Goal: Navigation & Orientation: Find specific page/section

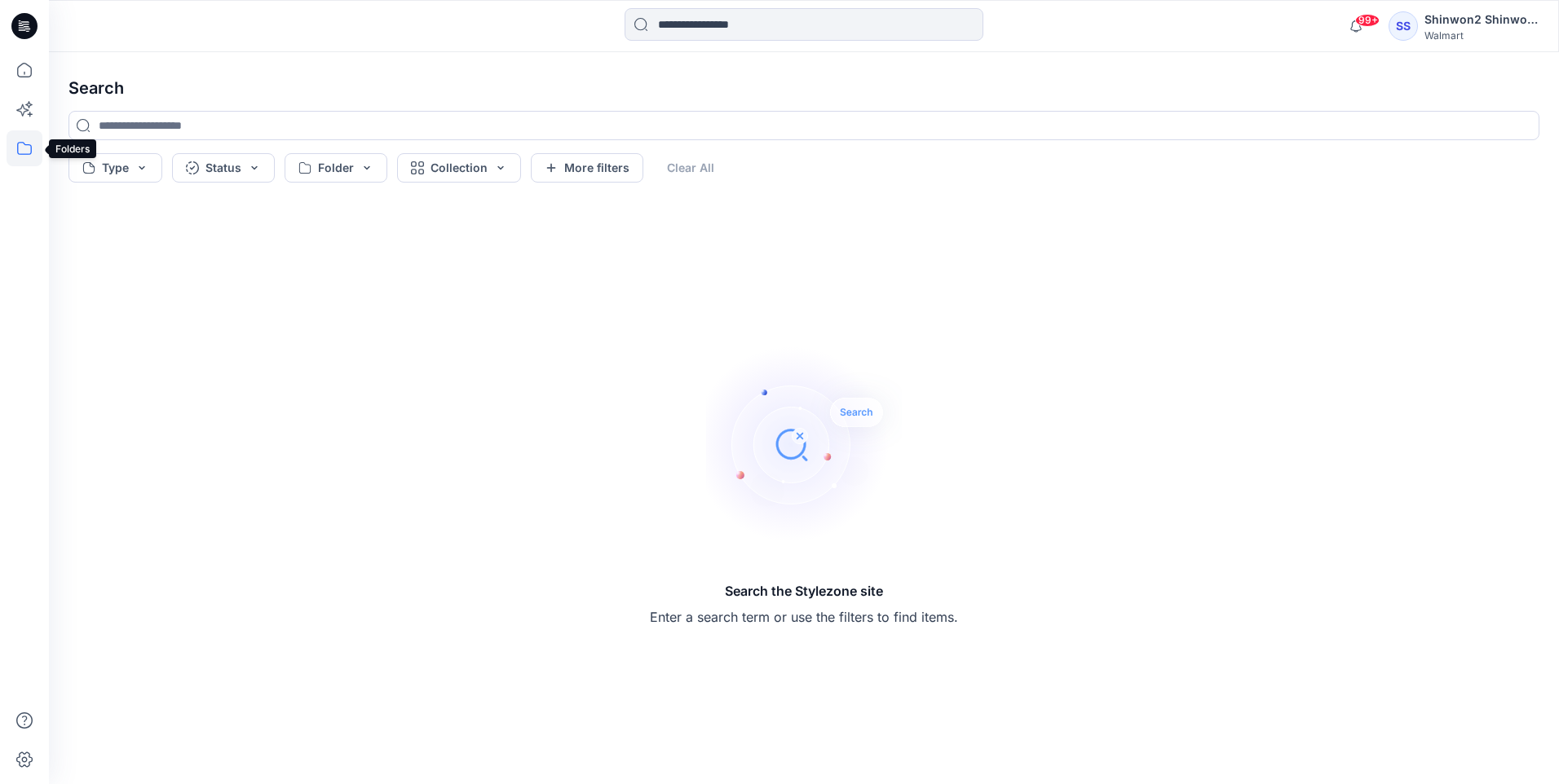
click at [22, 149] on icon at bounding box center [24, 148] width 36 height 36
click at [124, 119] on div at bounding box center [155, 127] width 186 height 33
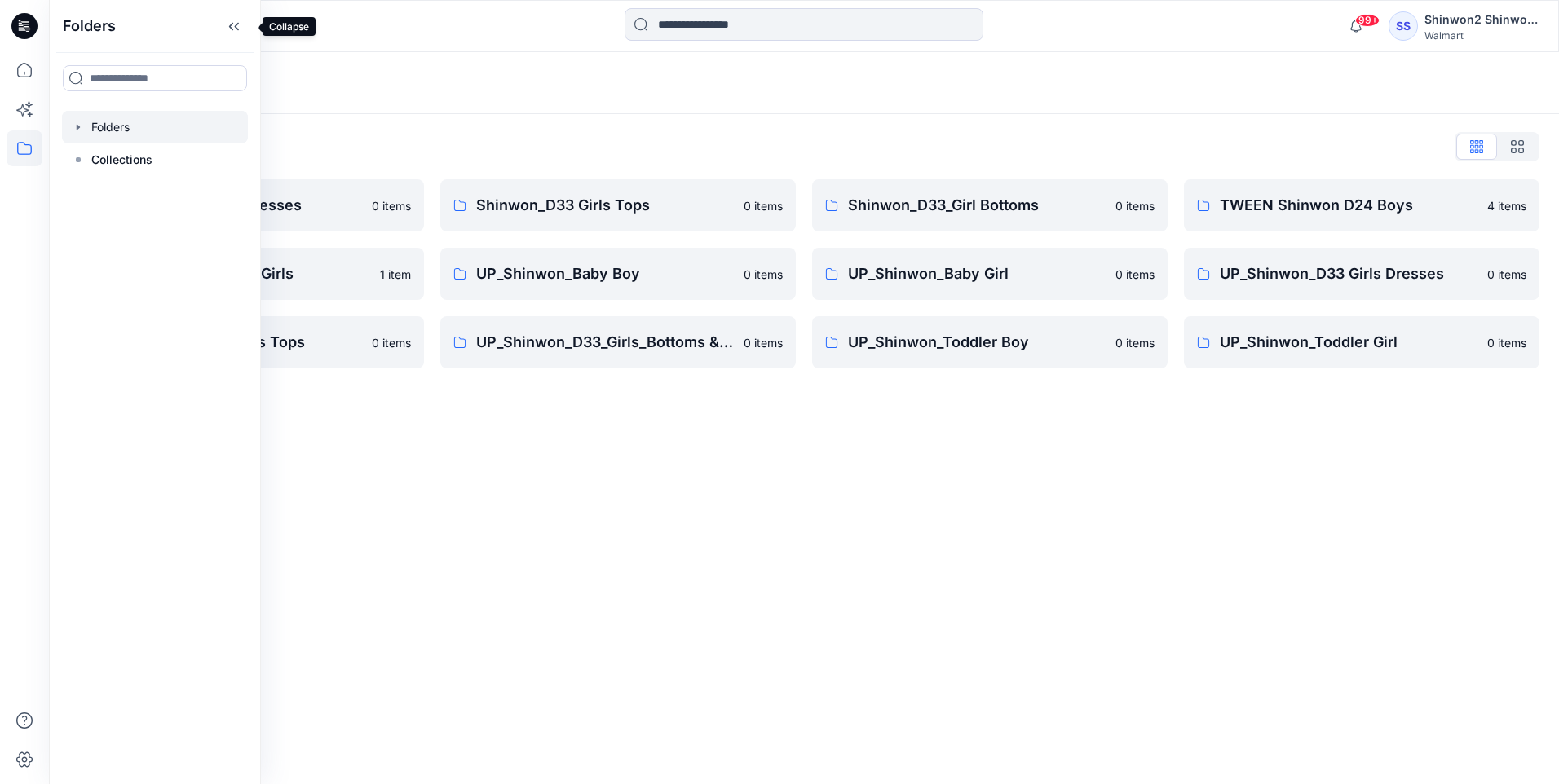
click at [238, 24] on icon at bounding box center [233, 26] width 27 height 27
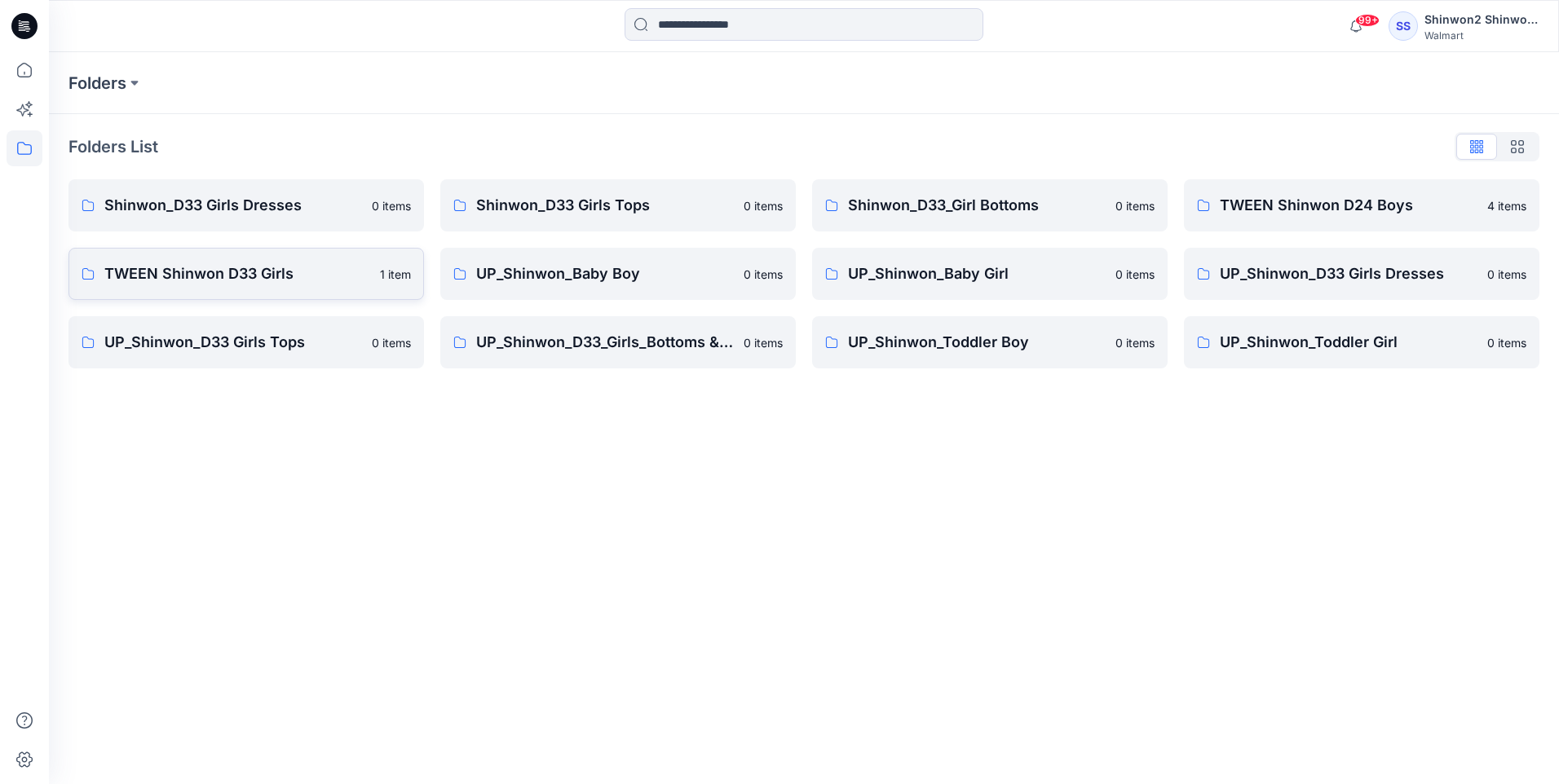
click at [263, 287] on link "TWEEN Shinwon D33 Girls 1 item" at bounding box center [246, 274] width 355 height 52
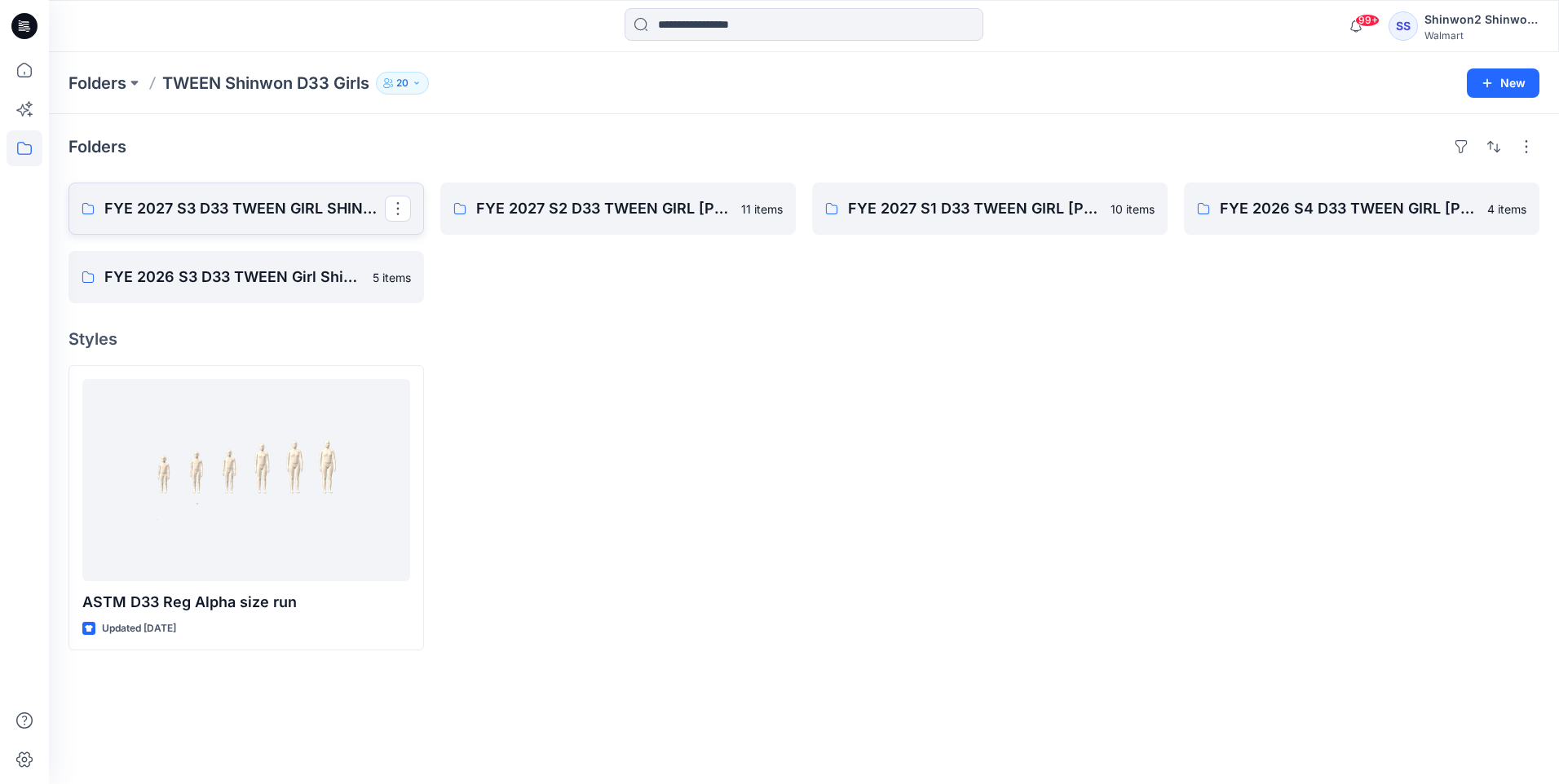
click at [265, 211] on p "FYE 2027 S3 D33 TWEEN GIRL SHINWON" at bounding box center [244, 209] width 281 height 23
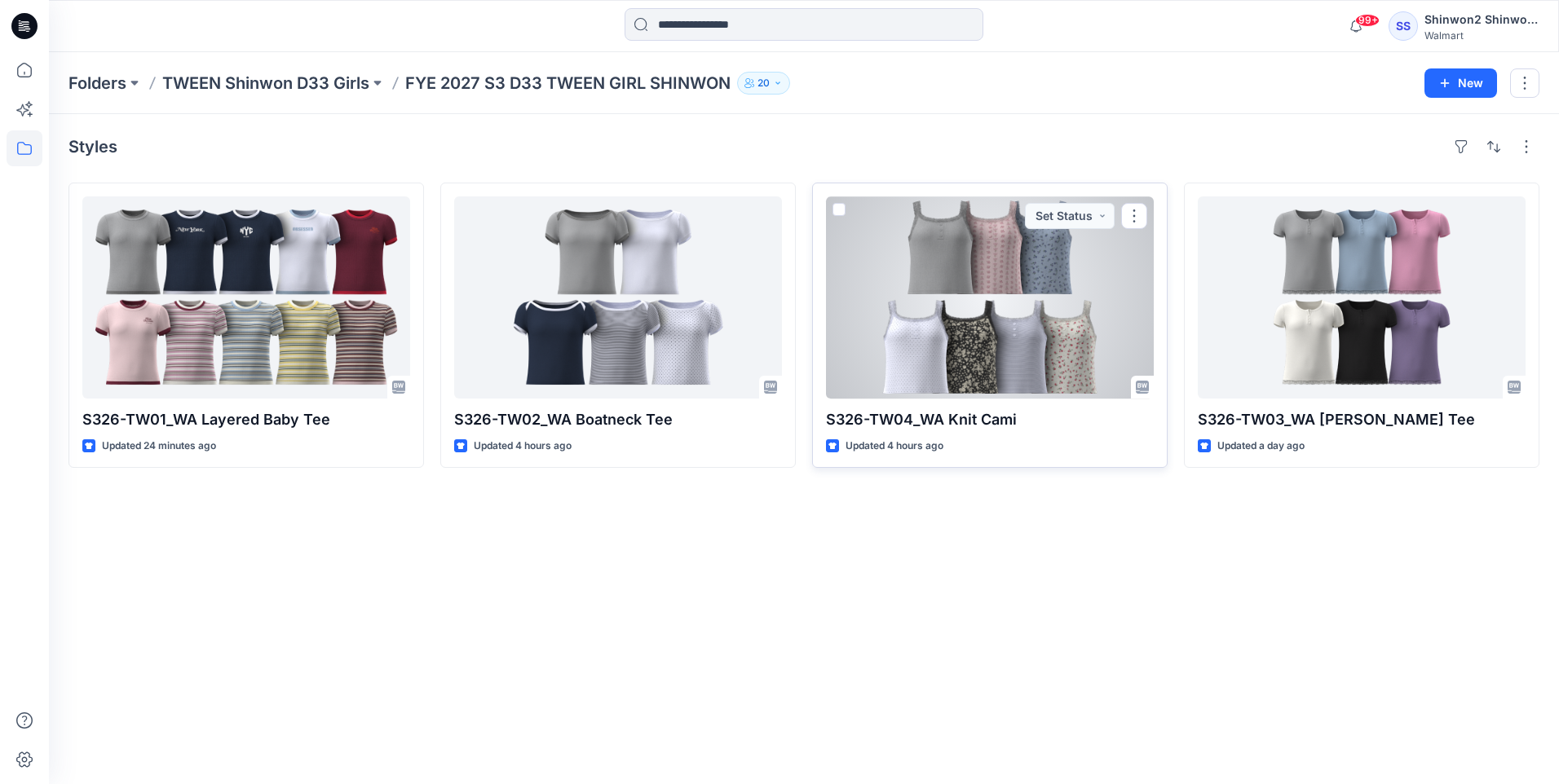
click at [991, 328] on div at bounding box center [990, 297] width 328 height 202
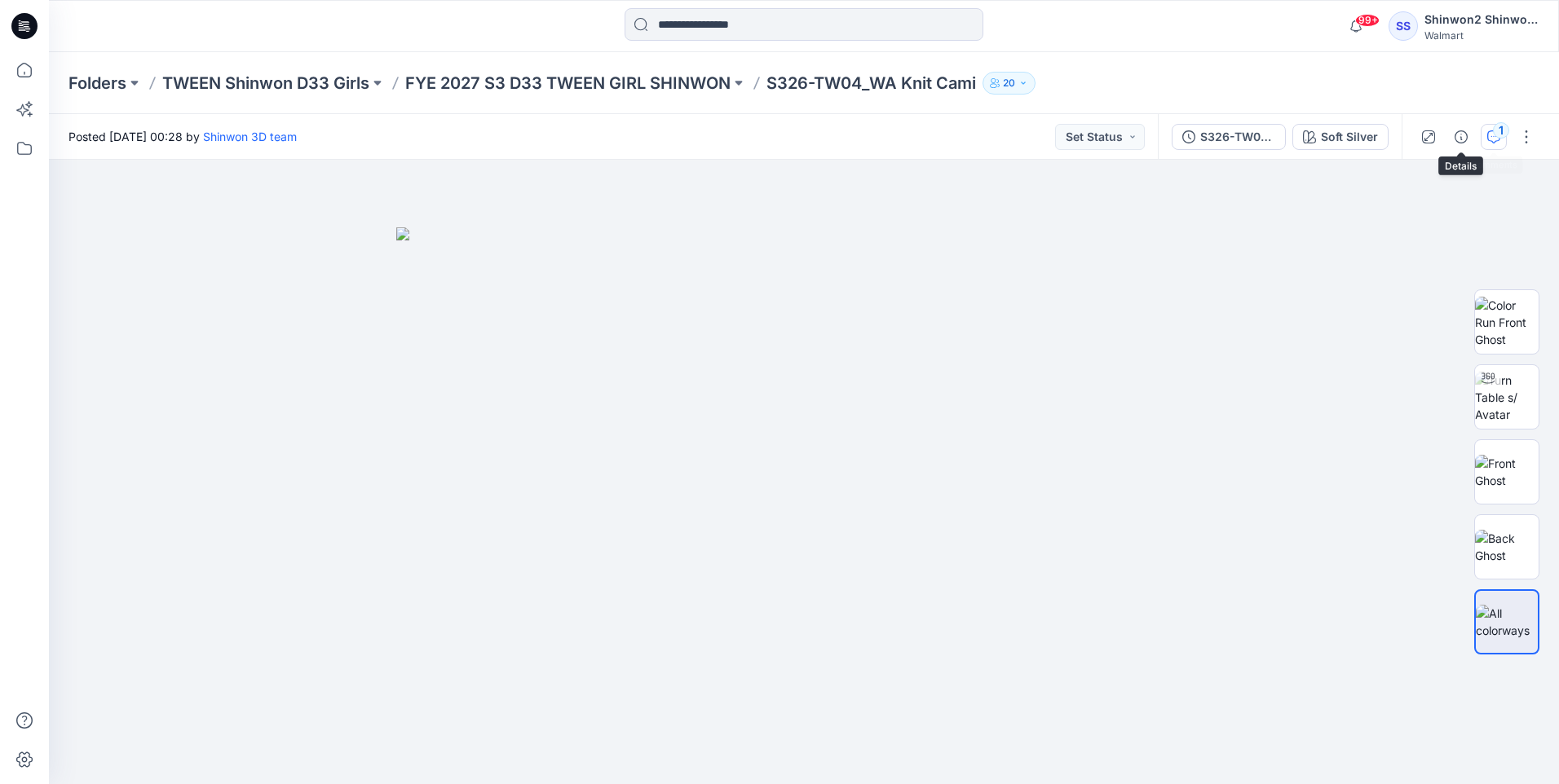
click at [1497, 128] on div "1" at bounding box center [1501, 131] width 16 height 16
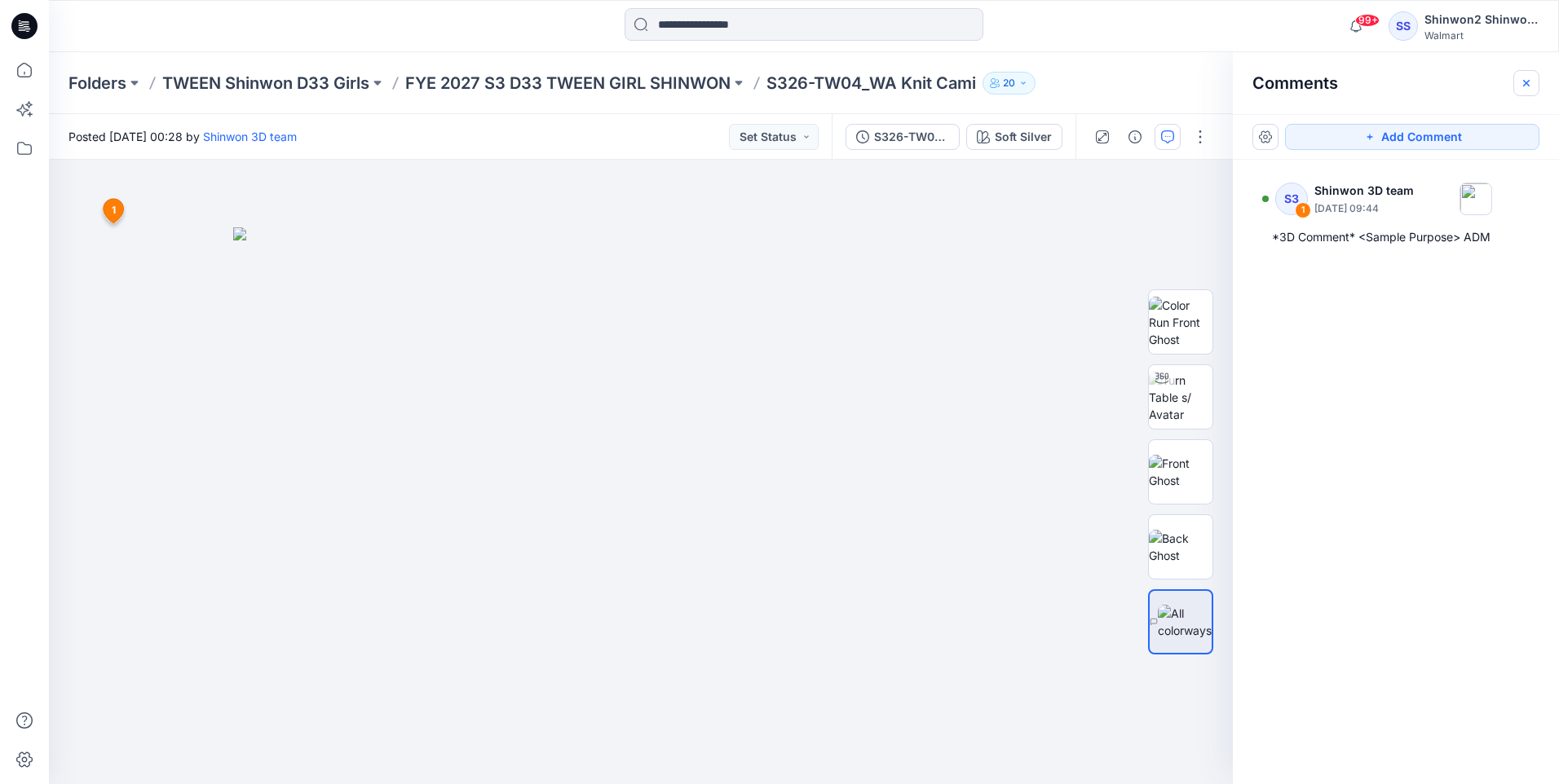
click at [1529, 84] on icon "button" at bounding box center [1526, 83] width 13 height 13
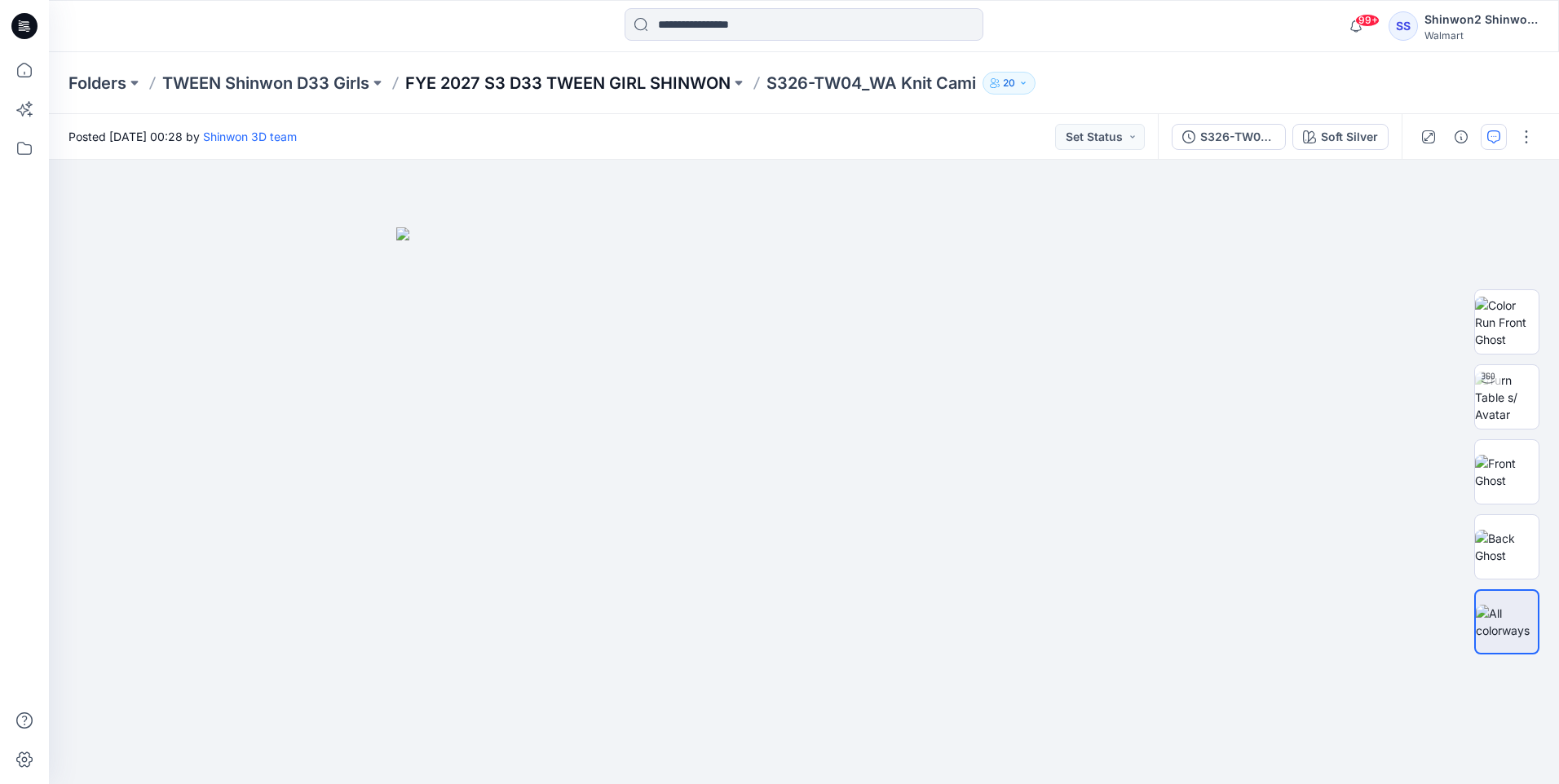
click at [573, 78] on p "FYE 2027 S3 D33 TWEEN GIRL SHINWON" at bounding box center [568, 82] width 326 height 23
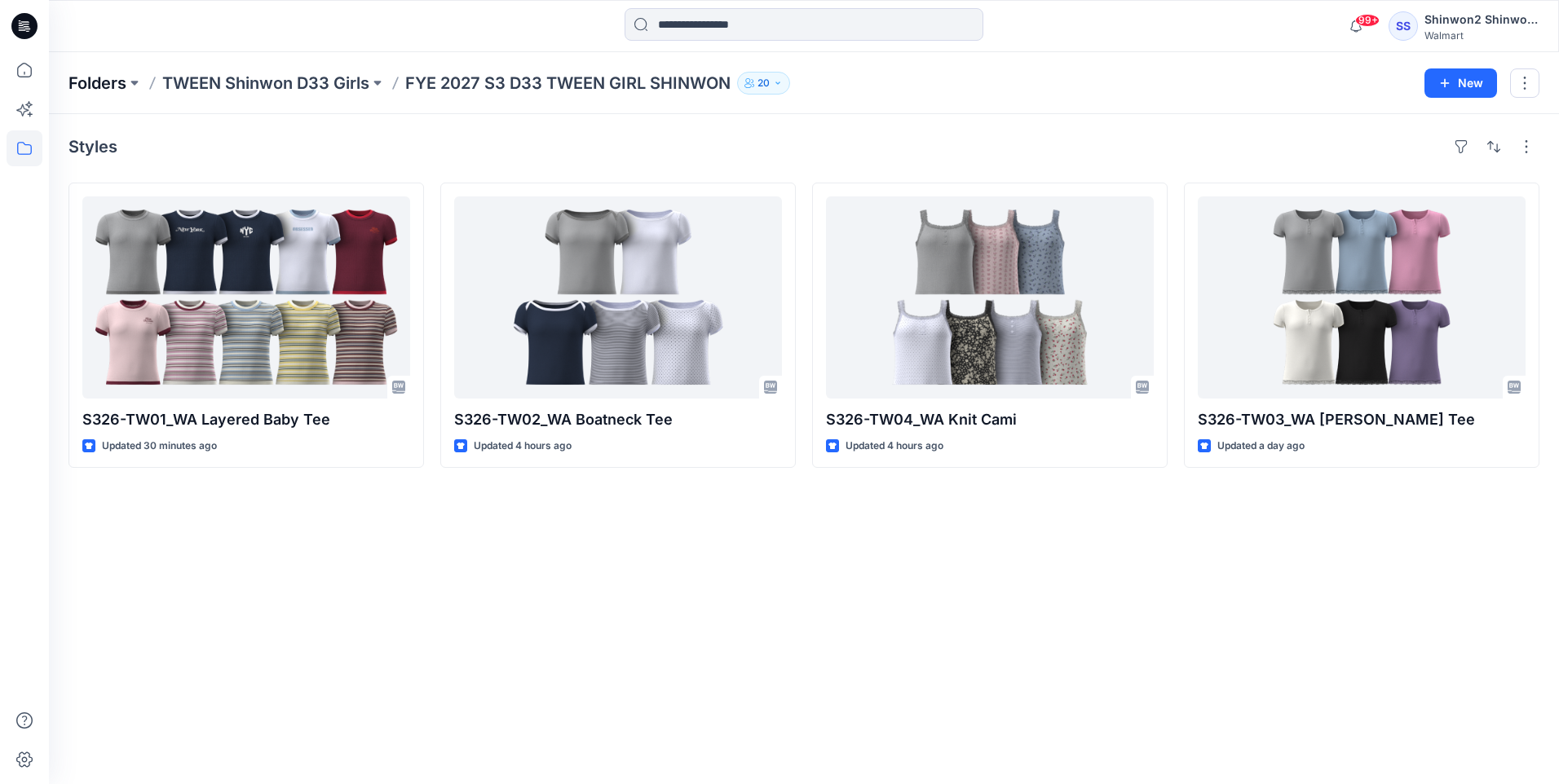
click at [105, 86] on p "Folders" at bounding box center [97, 82] width 58 height 23
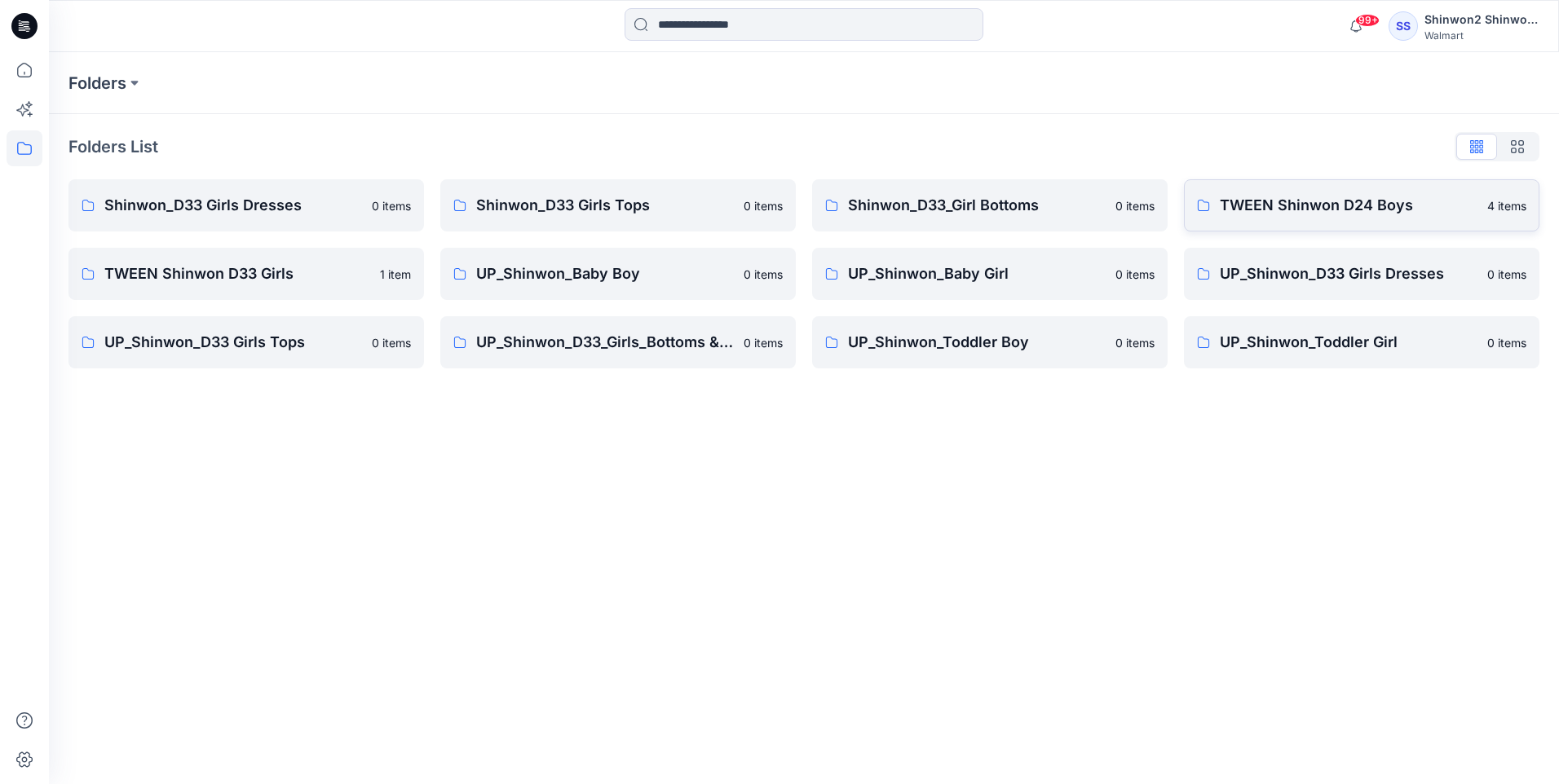
click at [1420, 208] on p "TWEEN Shinwon D24 Boys" at bounding box center [1349, 205] width 258 height 23
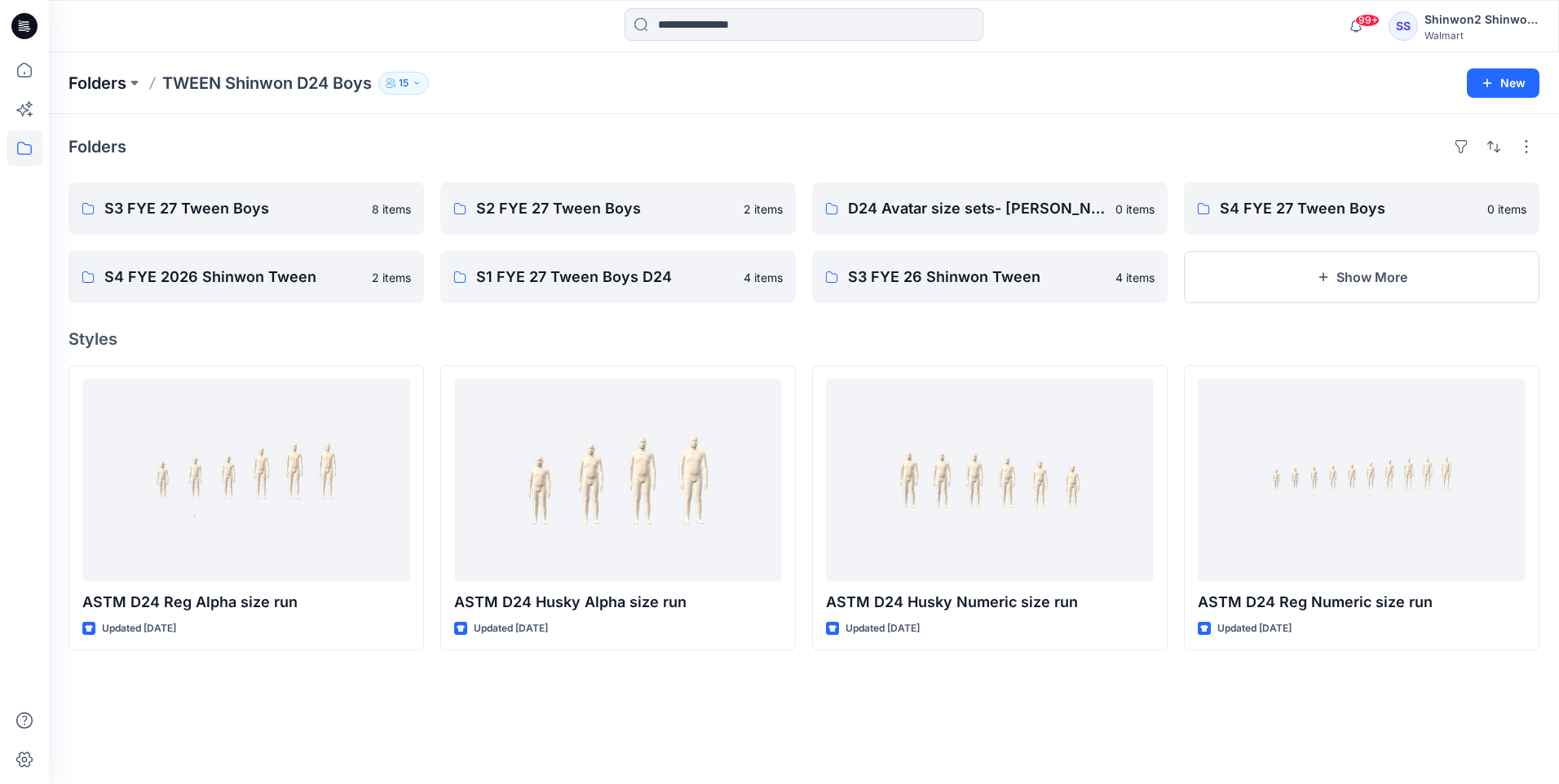
click at [112, 82] on p "Folders" at bounding box center [97, 82] width 58 height 23
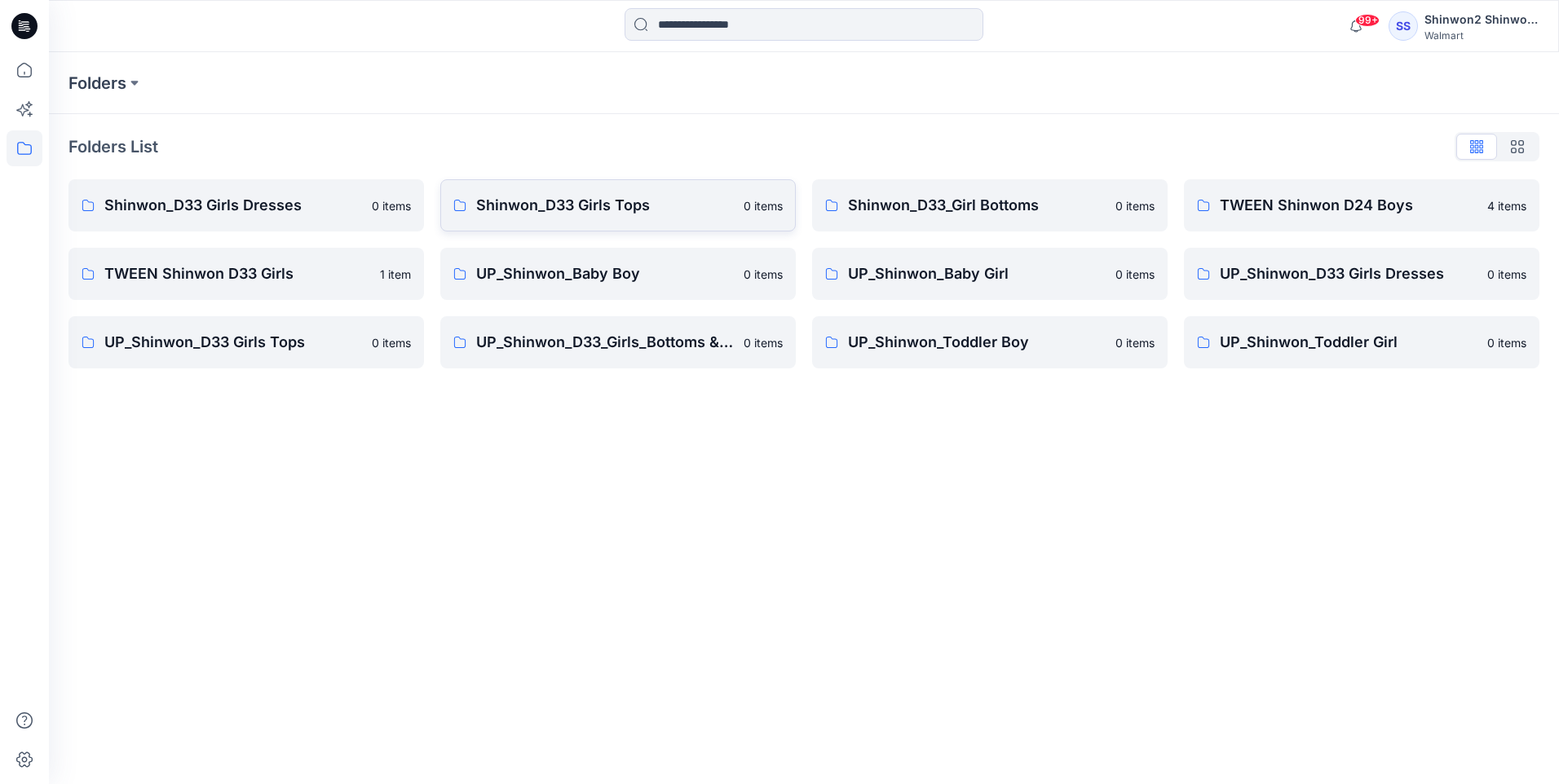
click at [609, 201] on p "Shinwon_D33 Girls Tops" at bounding box center [605, 205] width 258 height 23
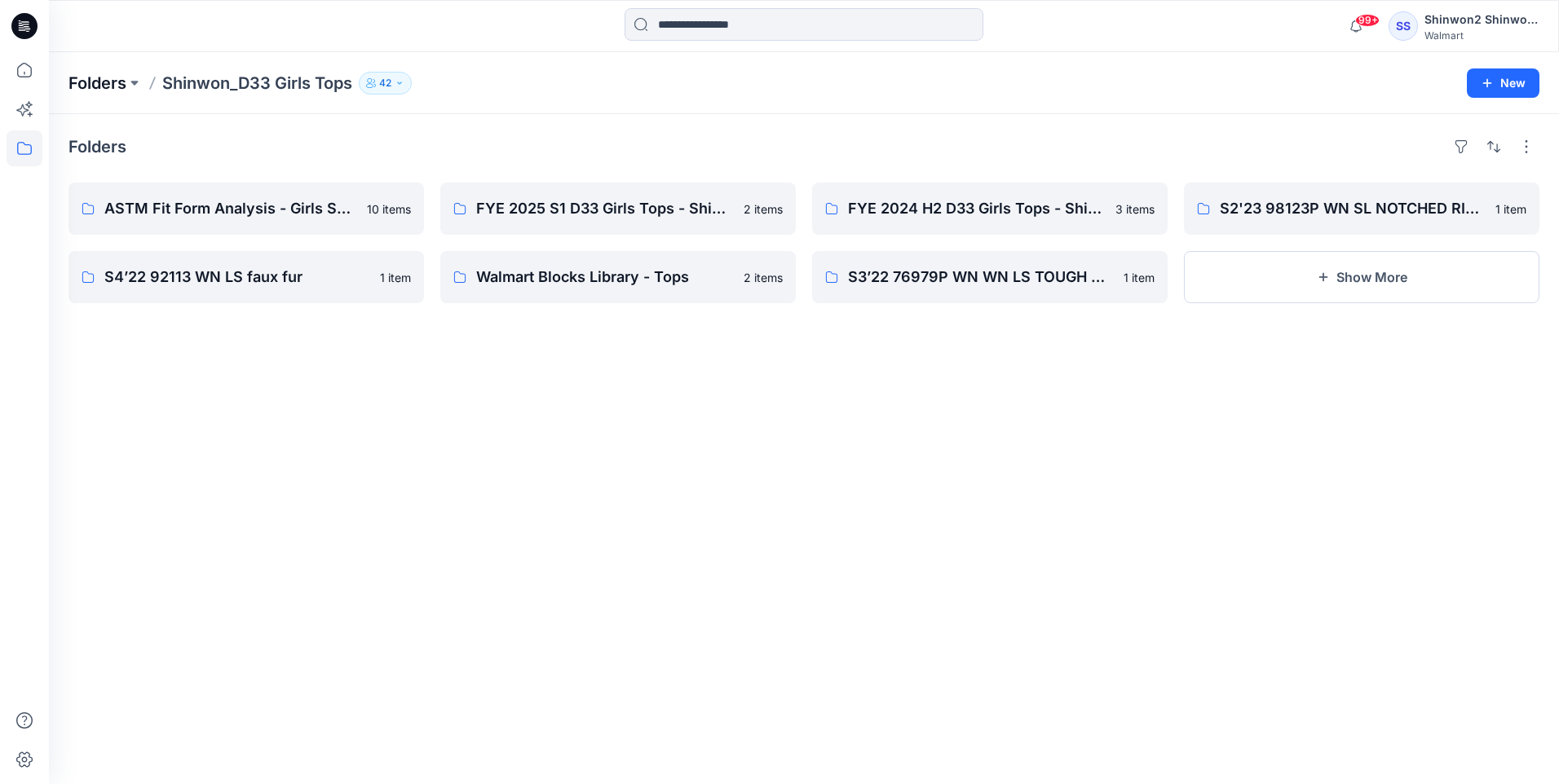
click at [114, 75] on p "Folders" at bounding box center [97, 82] width 58 height 23
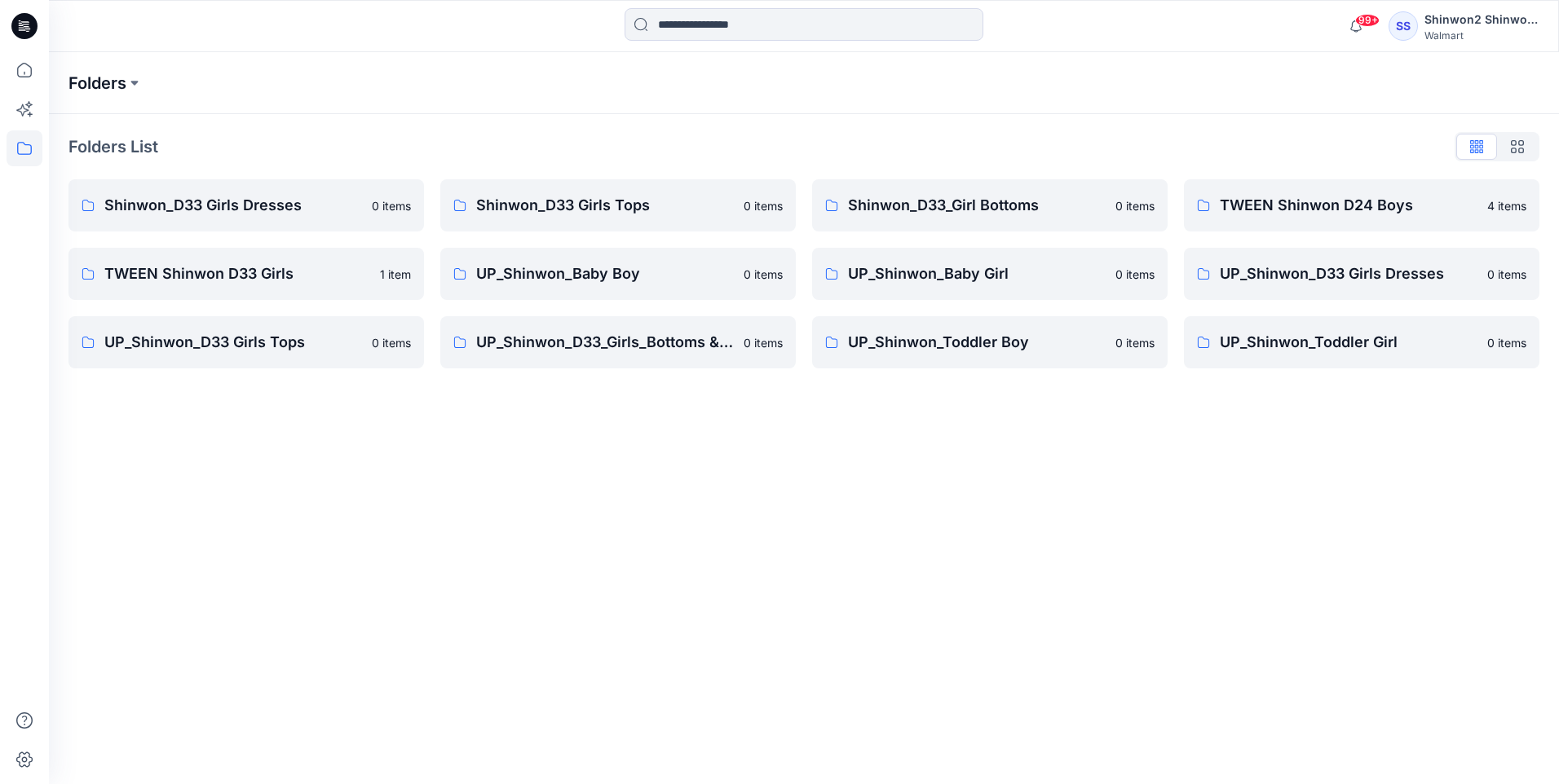
click at [121, 81] on p "Folders" at bounding box center [97, 82] width 58 height 23
click at [24, 72] on icon at bounding box center [24, 70] width 36 height 36
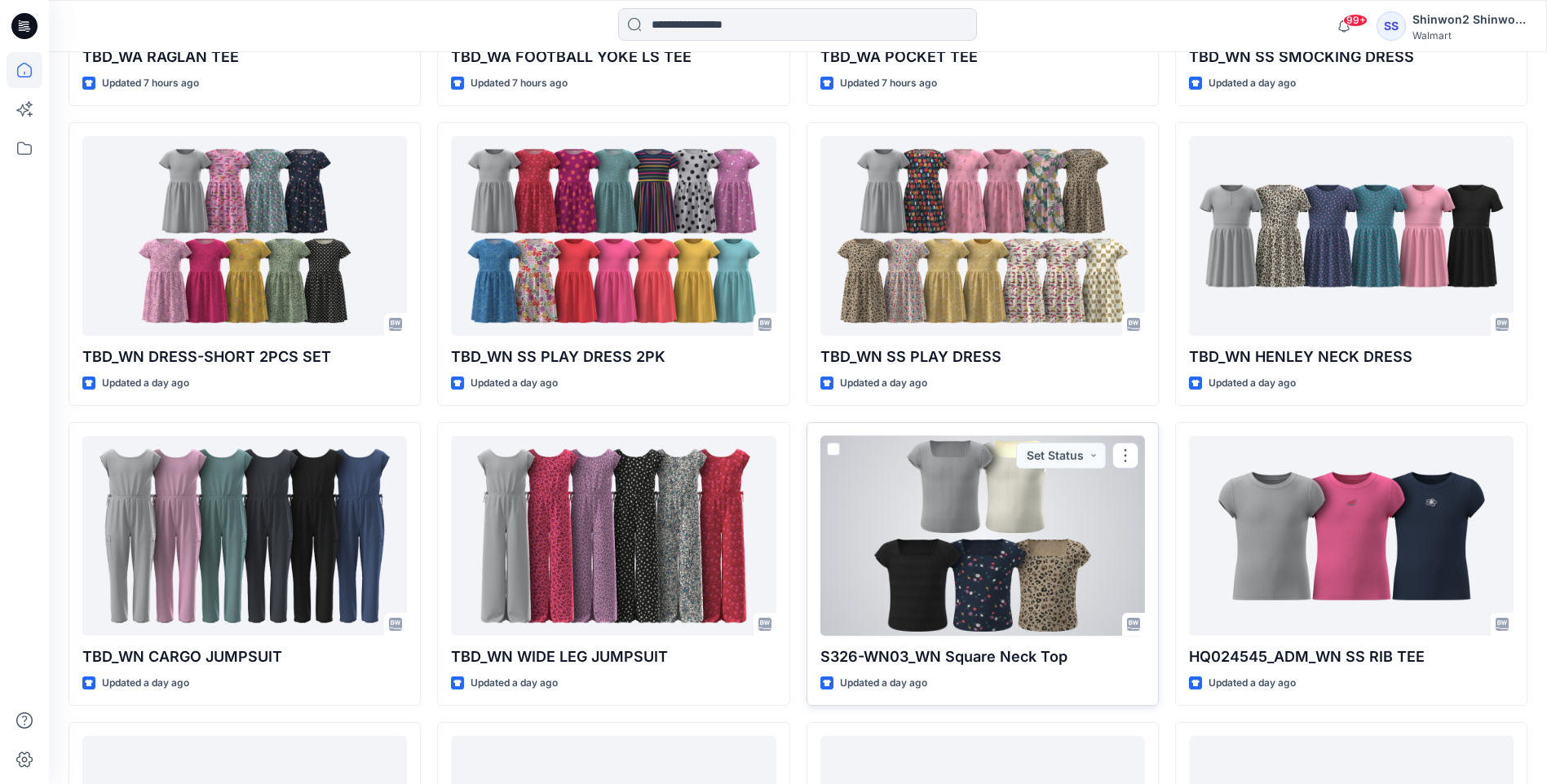
scroll to position [1803, 0]
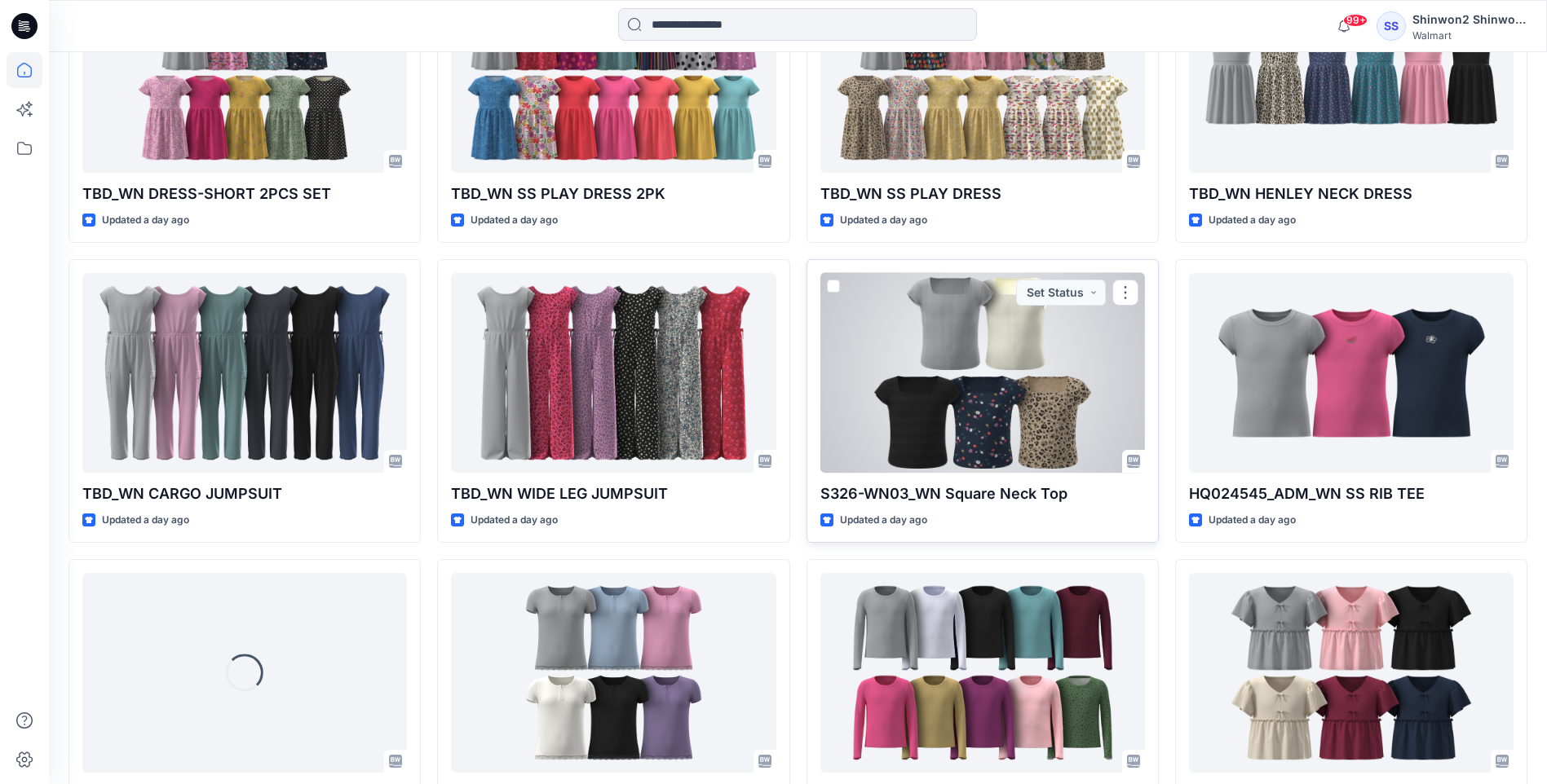
click at [917, 391] on div at bounding box center [982, 373] width 325 height 199
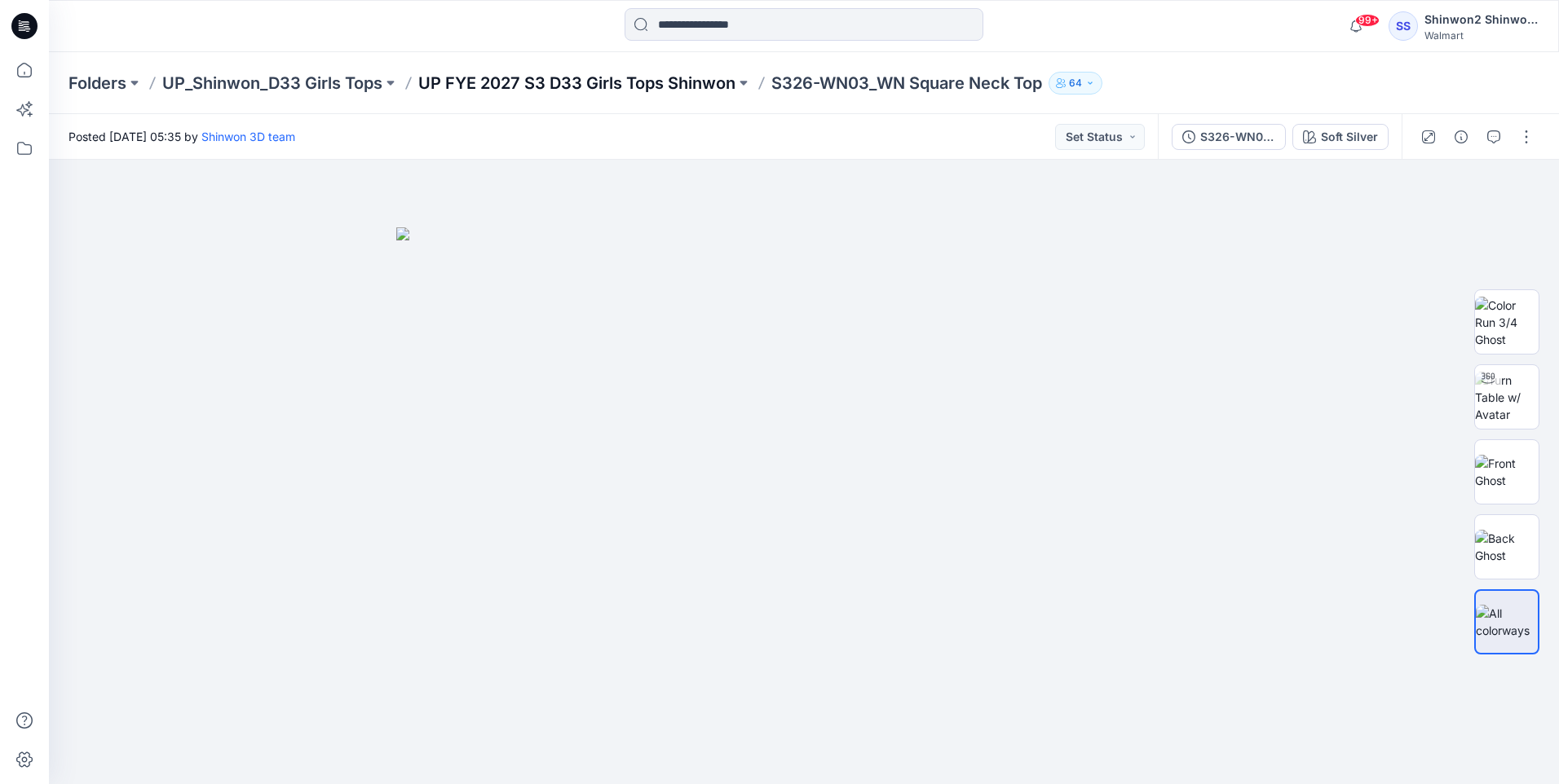
click at [627, 79] on p "UP FYE 2027 S3 D33 Girls Tops Shinwon" at bounding box center [576, 82] width 317 height 23
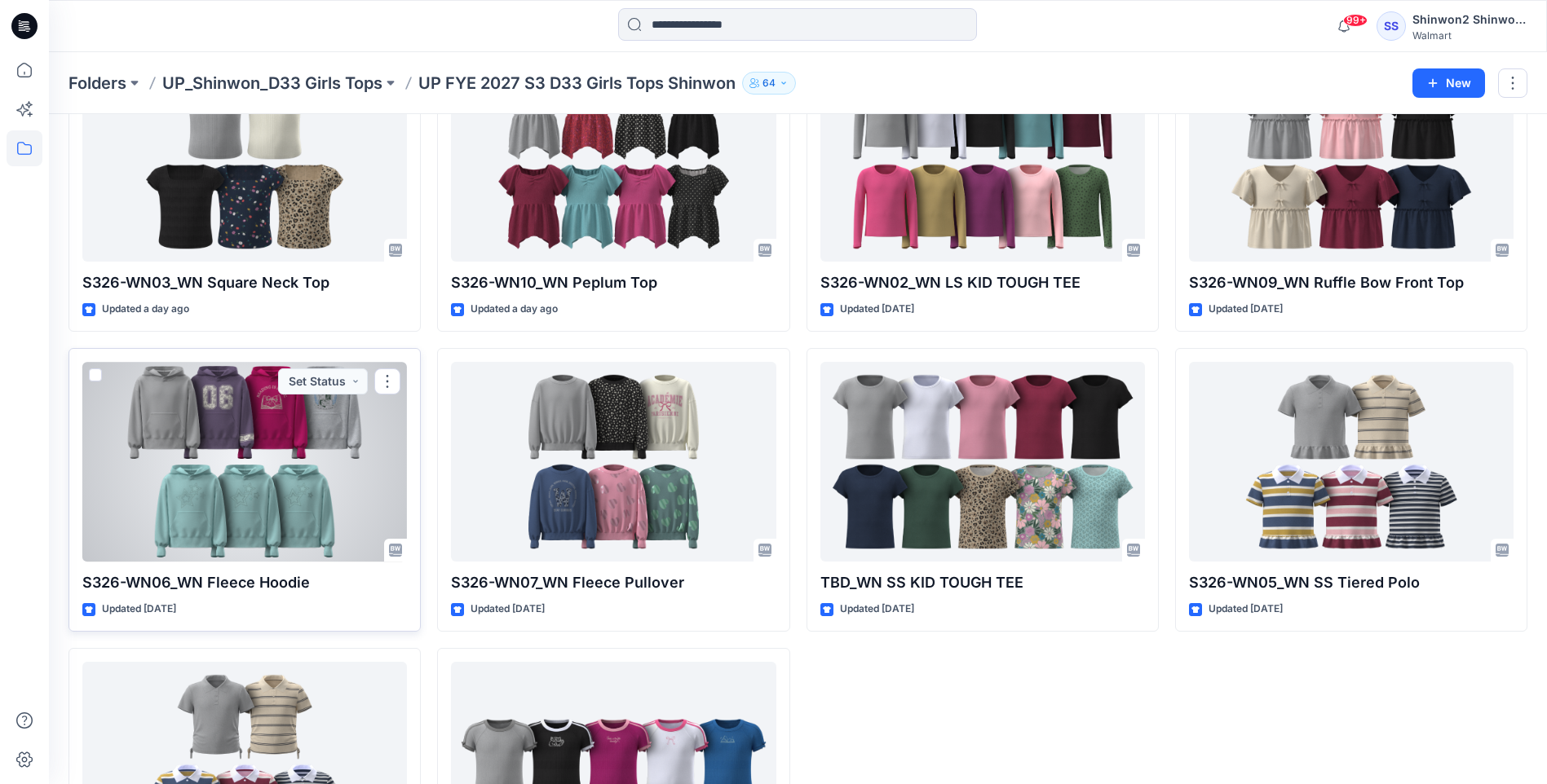
scroll to position [302, 0]
